Goal: Task Accomplishment & Management: Use online tool/utility

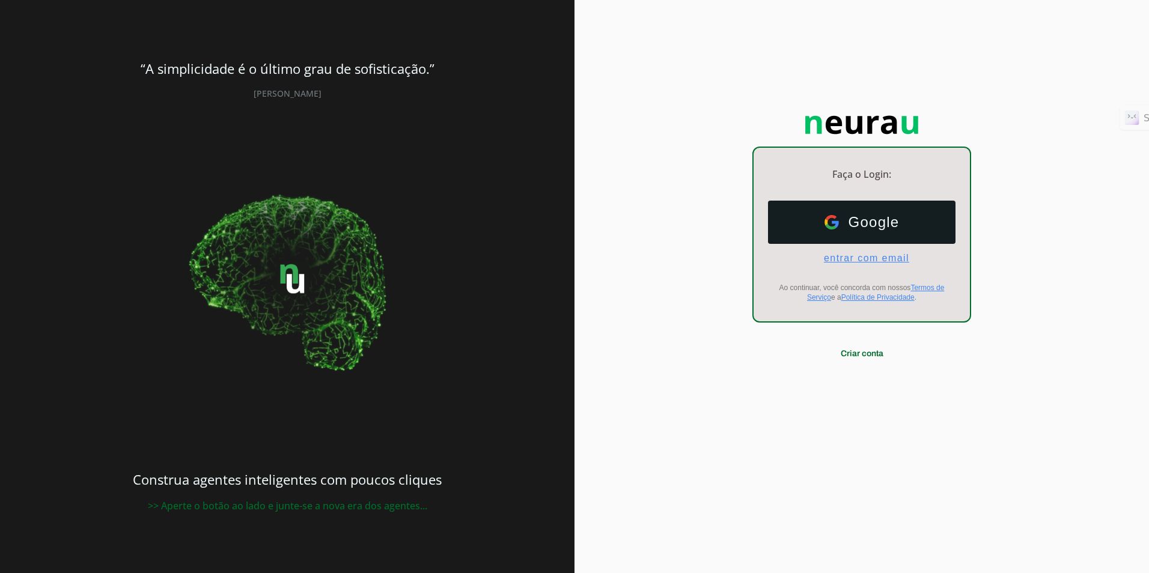
click at [726, 256] on span "entrar com email" at bounding box center [861, 258] width 95 height 11
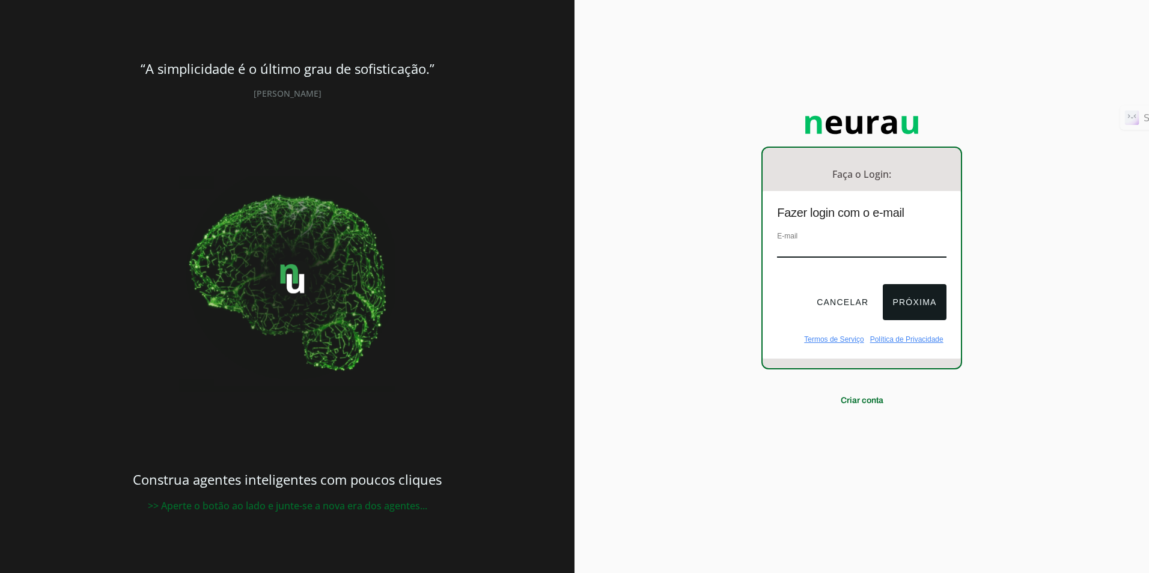
type input "[EMAIL_ADDRESS][DOMAIN_NAME]"
click at [726, 297] on button "Próxima" at bounding box center [913, 302] width 63 height 36
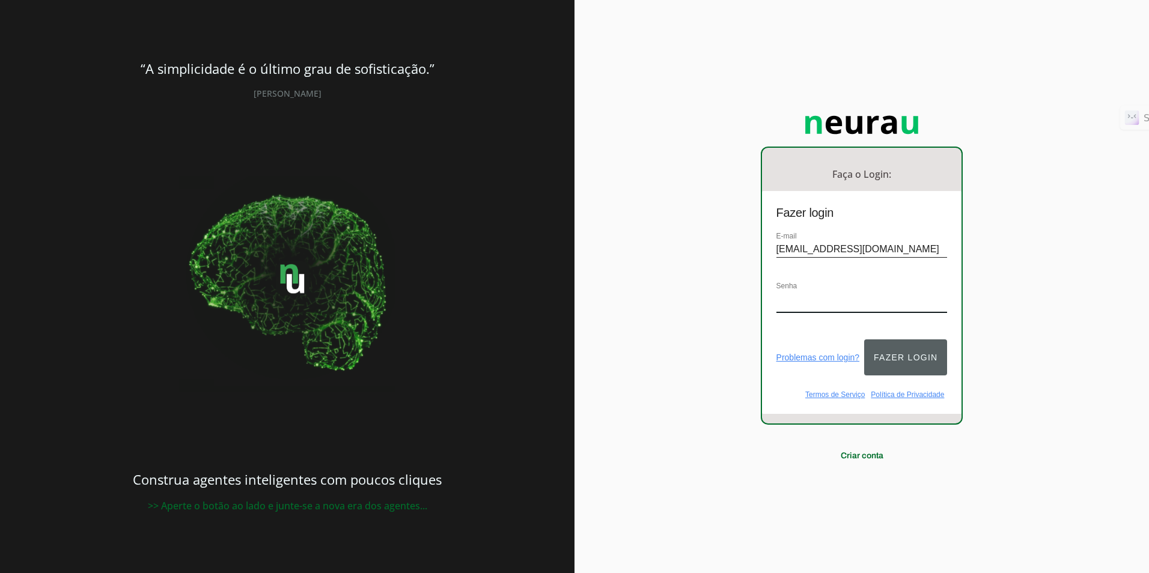
click at [726, 345] on button "Fazer login" at bounding box center [905, 357] width 83 height 36
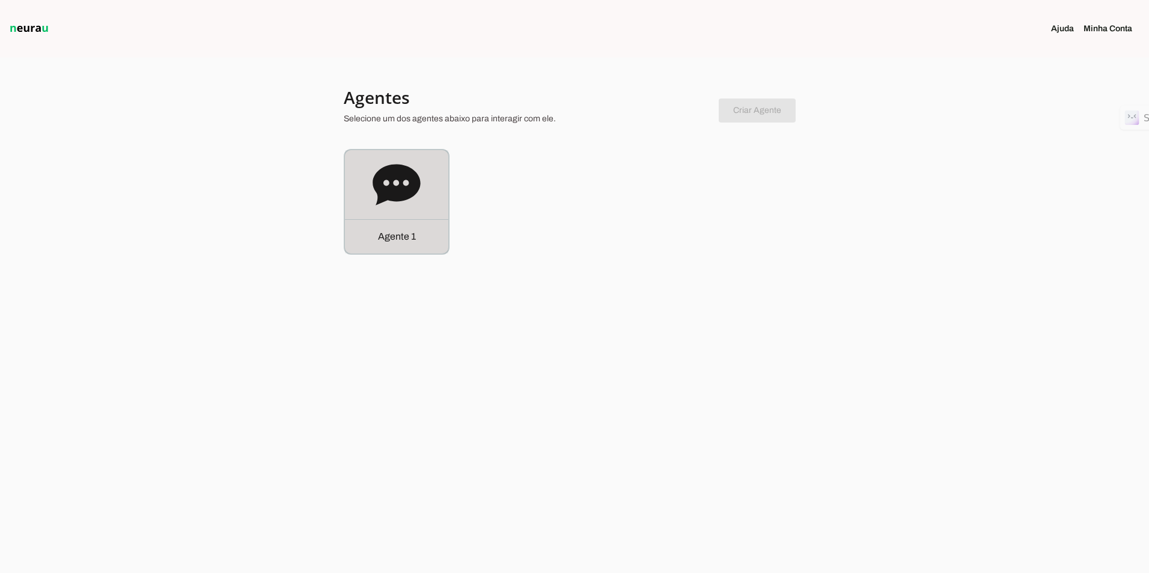
click at [405, 187] on icon at bounding box center [395, 184] width 47 height 41
